Goal: Task Accomplishment & Management: Manage account settings

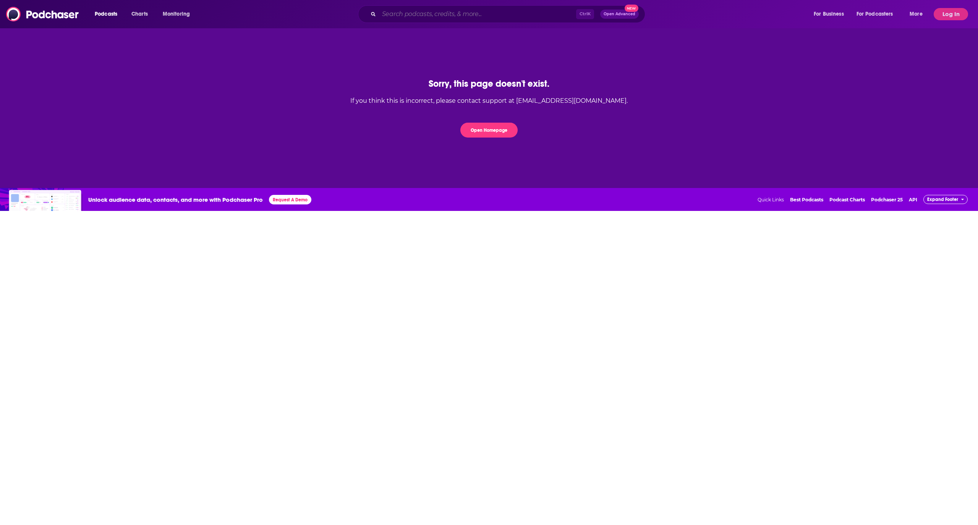
click at [396, 15] on input "Search podcasts, credits, & more..." at bounding box center [477, 14] width 197 height 12
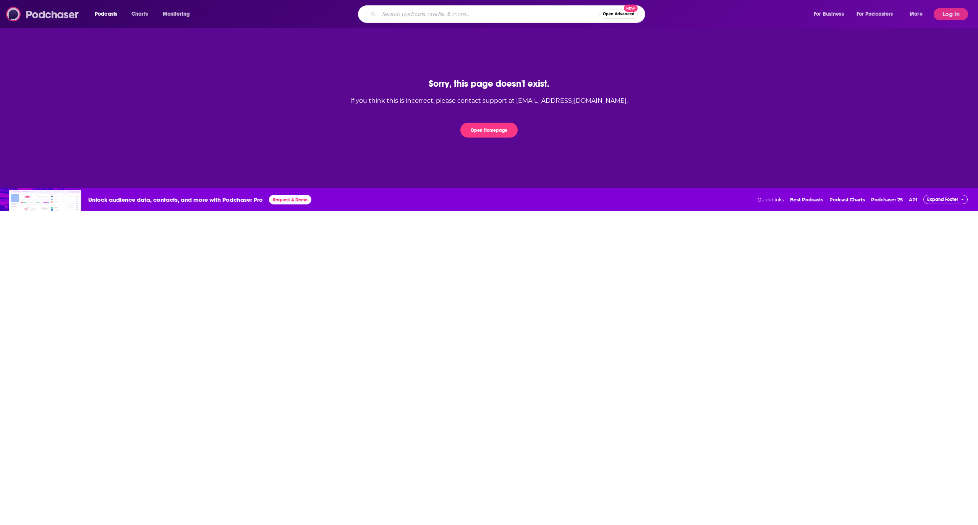
click at [52, 11] on img at bounding box center [42, 14] width 73 height 15
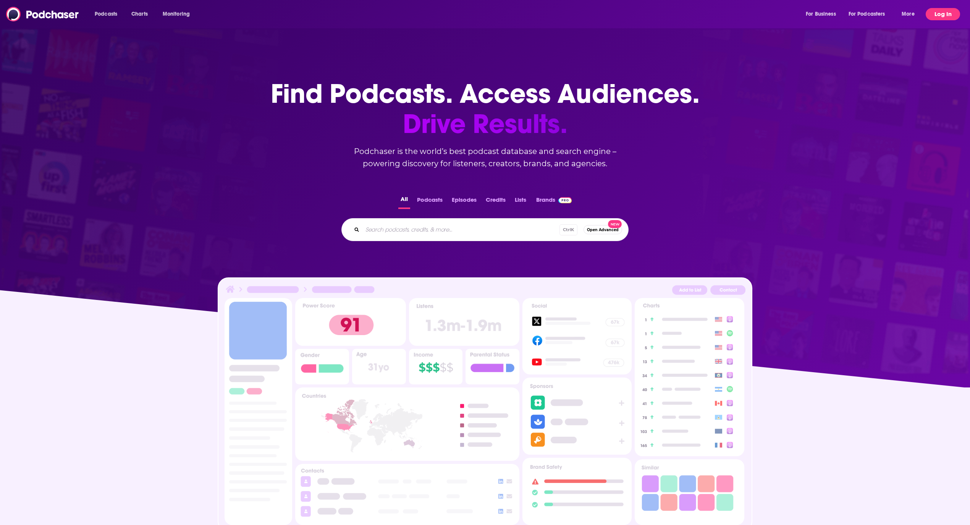
click at [938, 15] on button "Log In" at bounding box center [943, 14] width 34 height 12
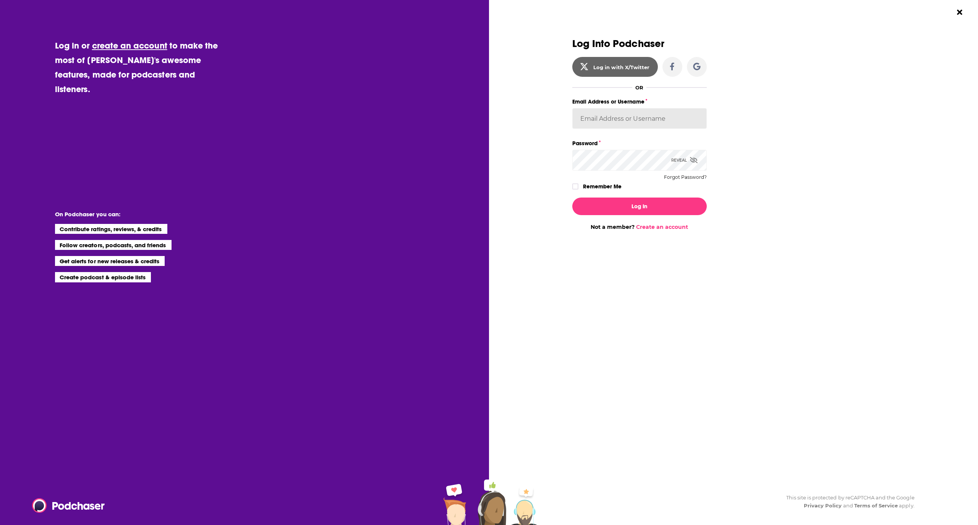
type input "avansolkema"
click at [577, 183] on label "Dialog" at bounding box center [575, 186] width 6 height 6
click at [607, 208] on button "Log In" at bounding box center [639, 206] width 134 height 18
